Goal: Navigation & Orientation: Go to known website

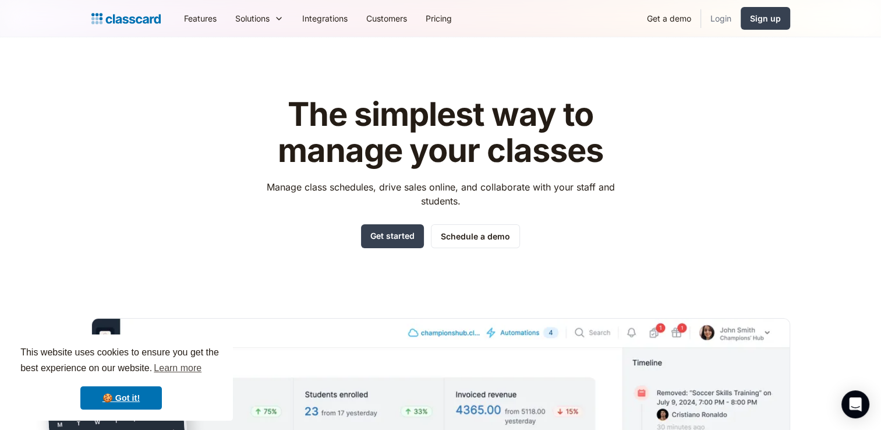
click at [724, 15] on link "Login" at bounding box center [721, 18] width 40 height 26
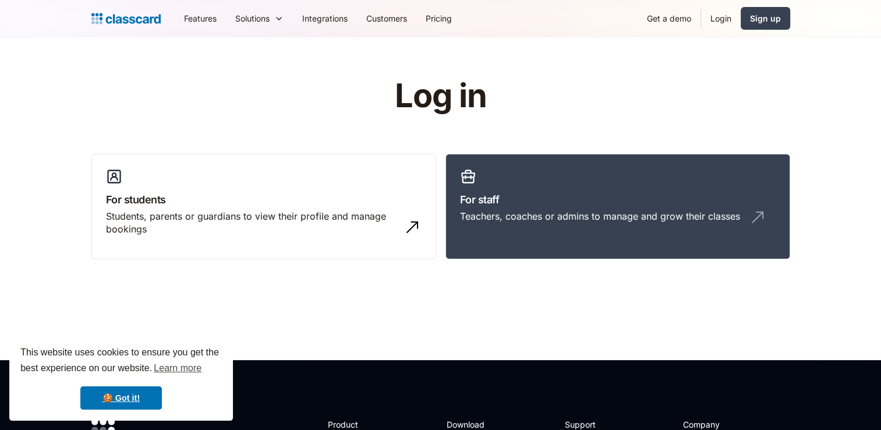
click at [517, 184] on link "For staff Teachers, coaches or admins to manage and grow their classes" at bounding box center [617, 207] width 345 height 106
drag, startPoint x: 0, startPoint y: 0, endPoint x: 517, endPoint y: 184, distance: 548.7
click at [517, 184] on link "For staff Teachers, coaches or admins to manage and grow their classes" at bounding box center [617, 207] width 345 height 106
